Goal: Navigation & Orientation: Understand site structure

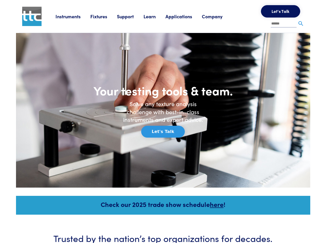
click at [78, 20] on link "Instruments" at bounding box center [72, 16] width 35 height 6
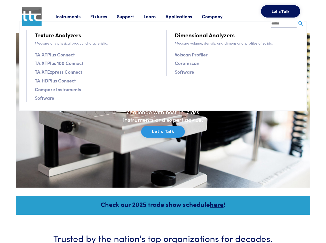
click at [96, 20] on link "Fixtures" at bounding box center [103, 16] width 27 height 6
click at [117, 20] on link "Support" at bounding box center [130, 16] width 27 height 6
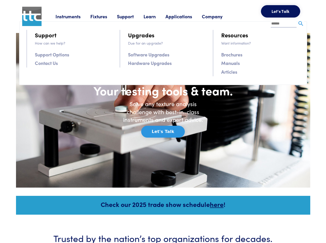
click at [143, 20] on link "Learn" at bounding box center [154, 16] width 22 height 6
